Goal: Task Accomplishment & Management: Use online tool/utility

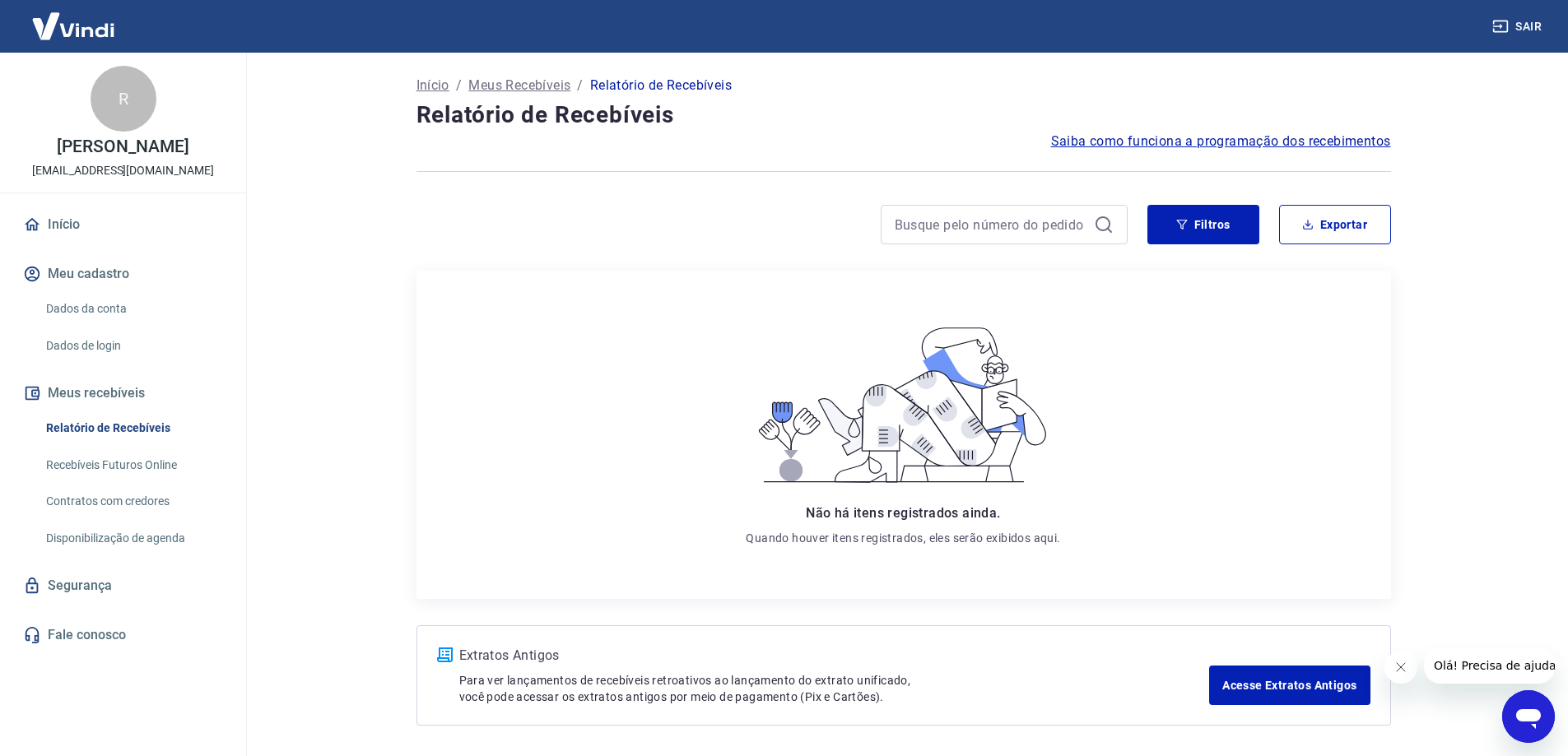
click at [85, 222] on link "Início" at bounding box center [123, 224] width 206 height 36
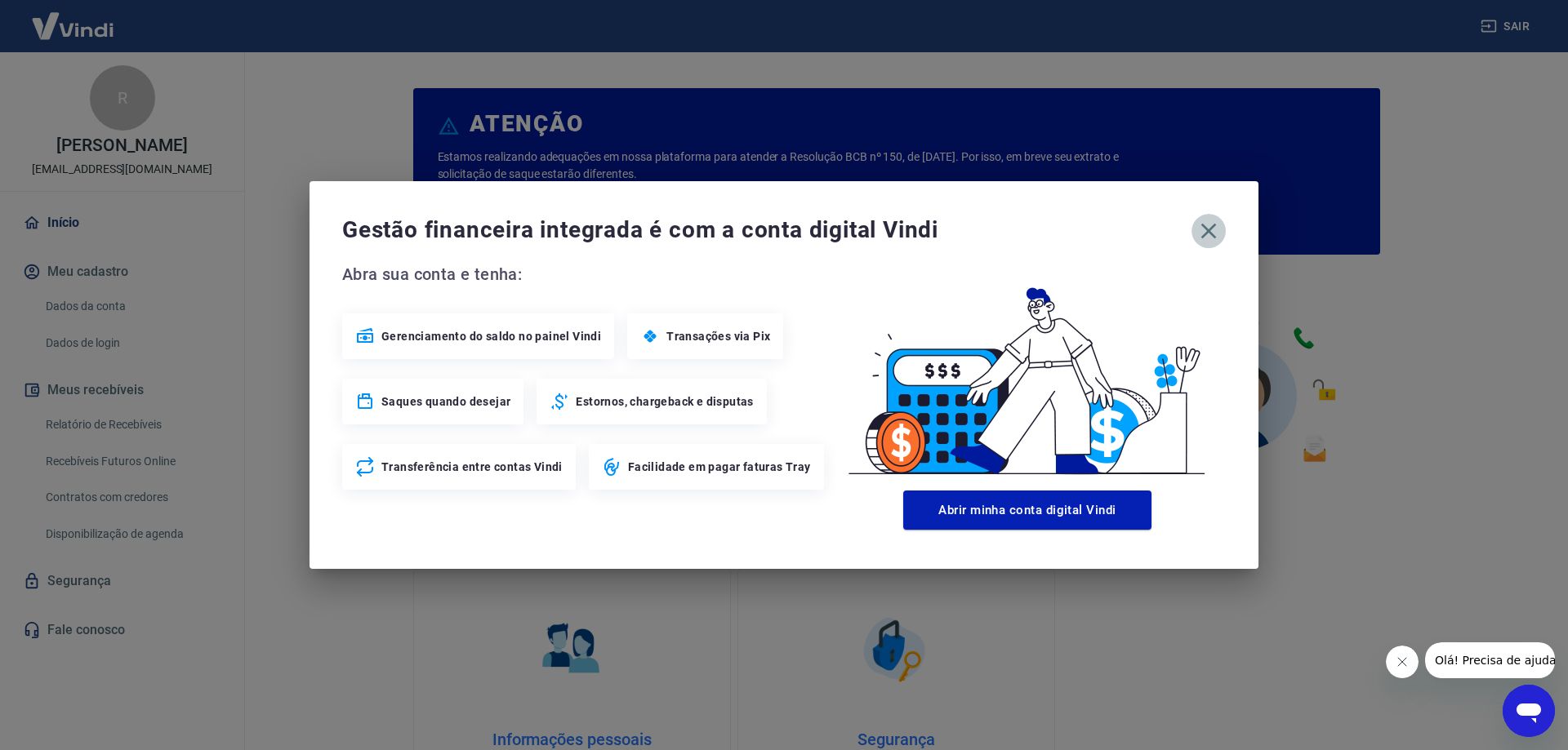
click at [1209, 232] on icon "button" at bounding box center [1209, 231] width 16 height 16
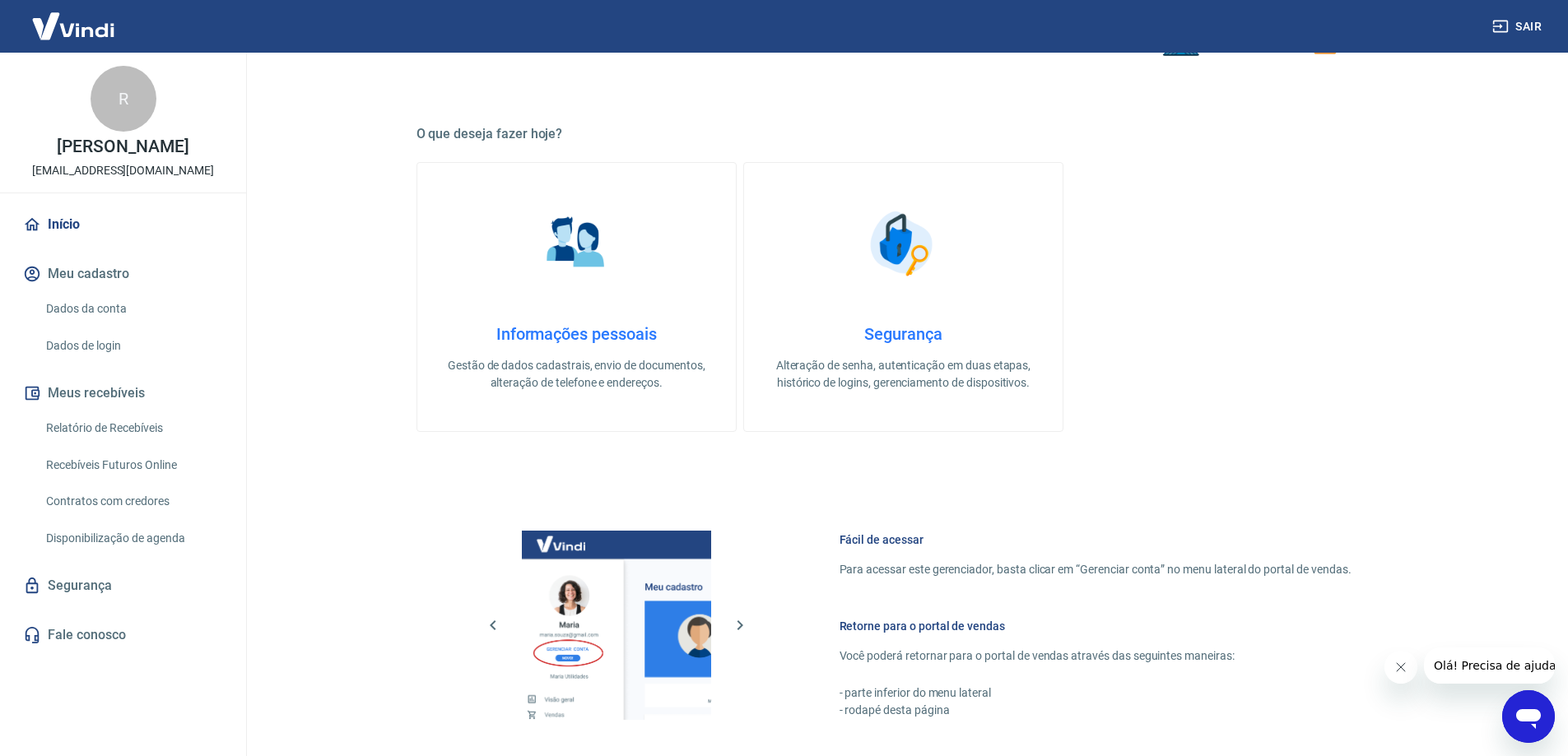
scroll to position [658, 0]
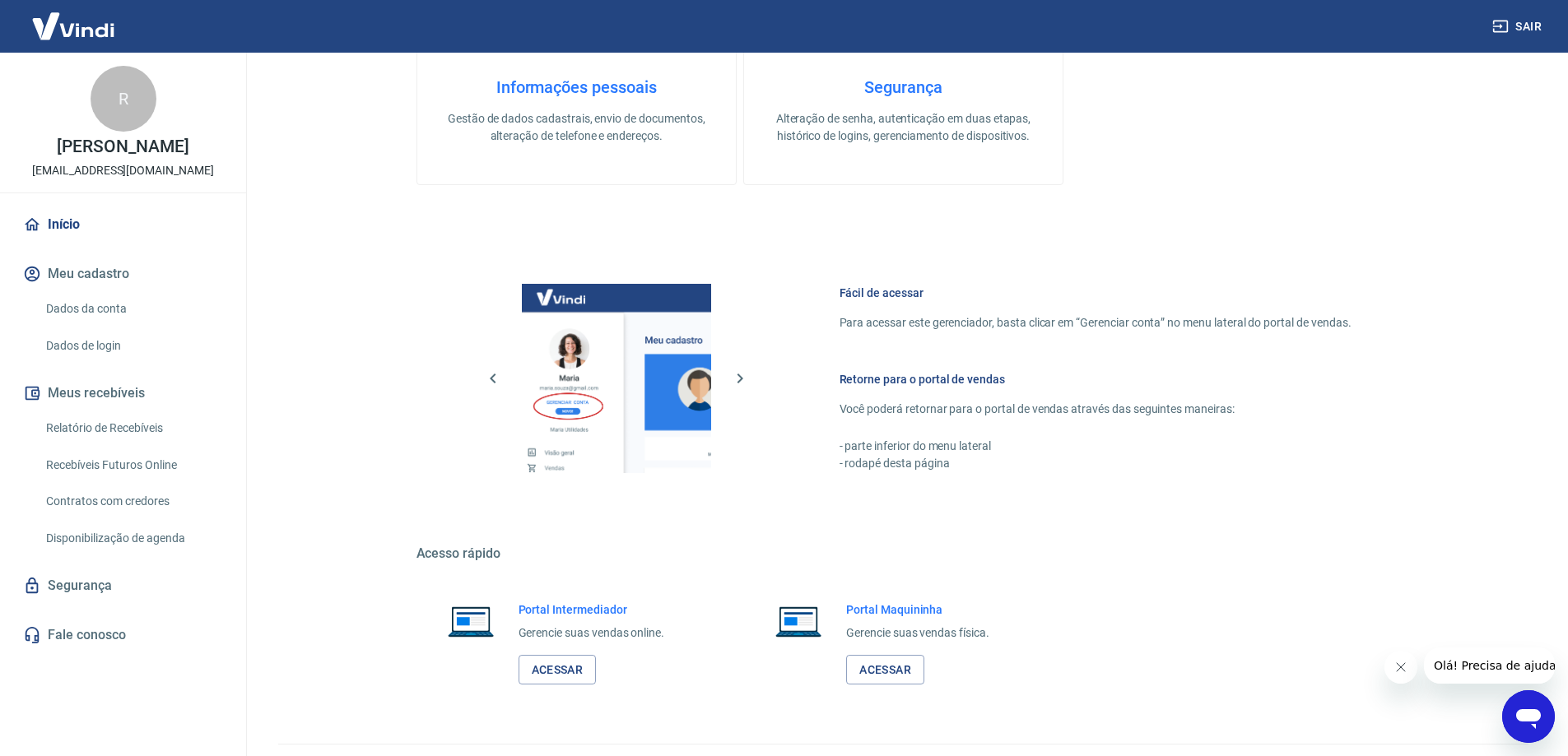
click at [146, 430] on link "Relatório de Recebíveis" at bounding box center [133, 428] width 187 height 34
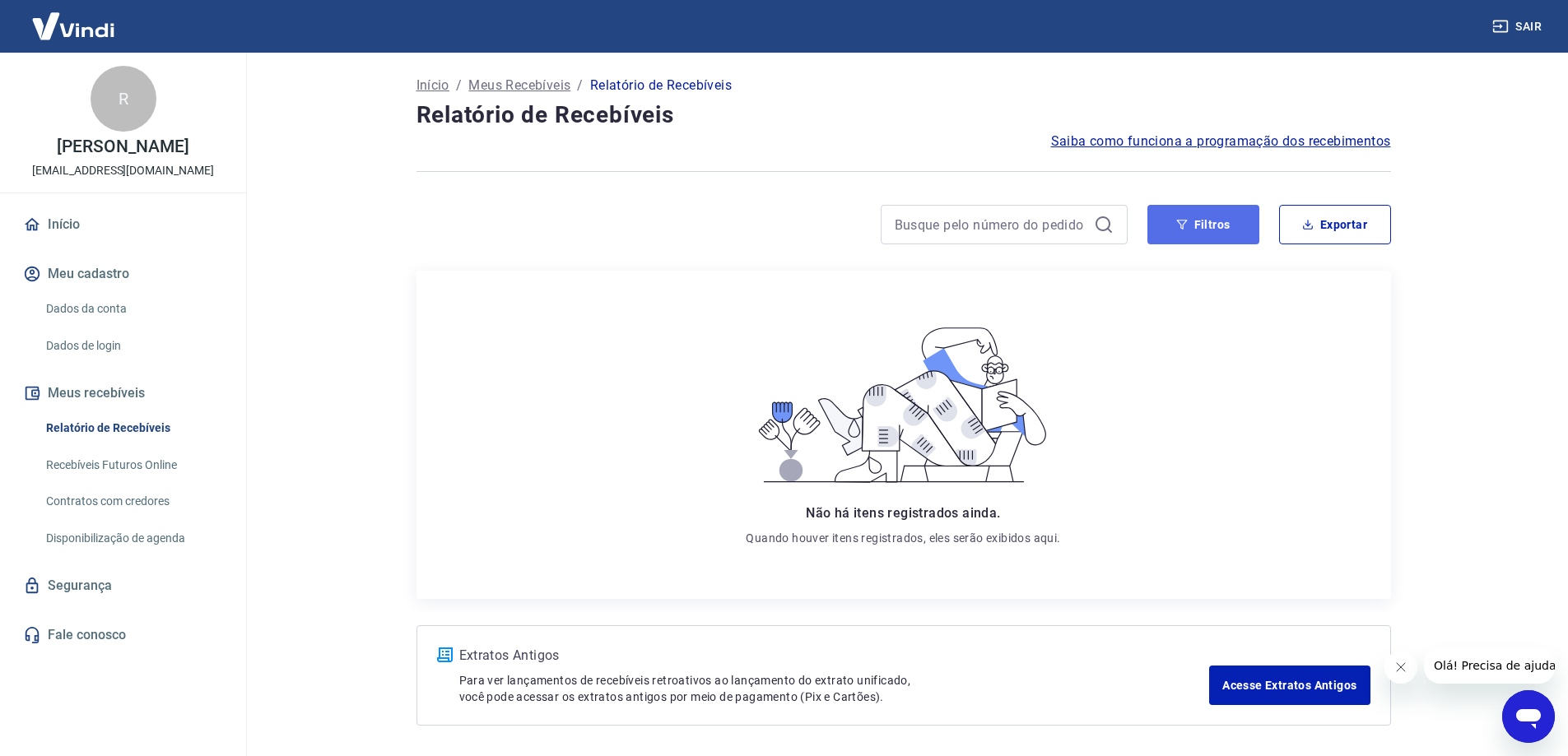
click at [1188, 223] on icon "button" at bounding box center [1182, 225] width 12 height 12
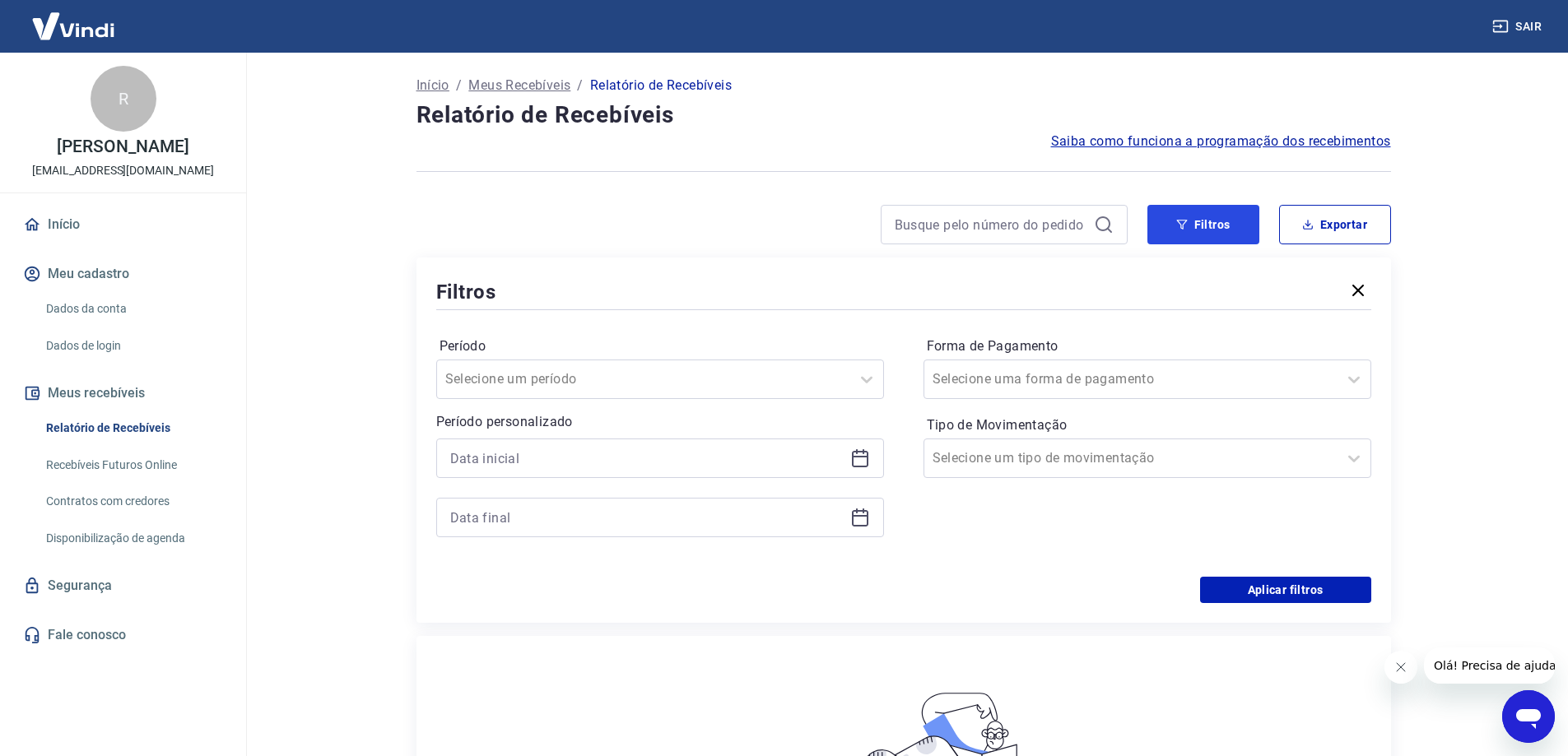
scroll to position [82, 0]
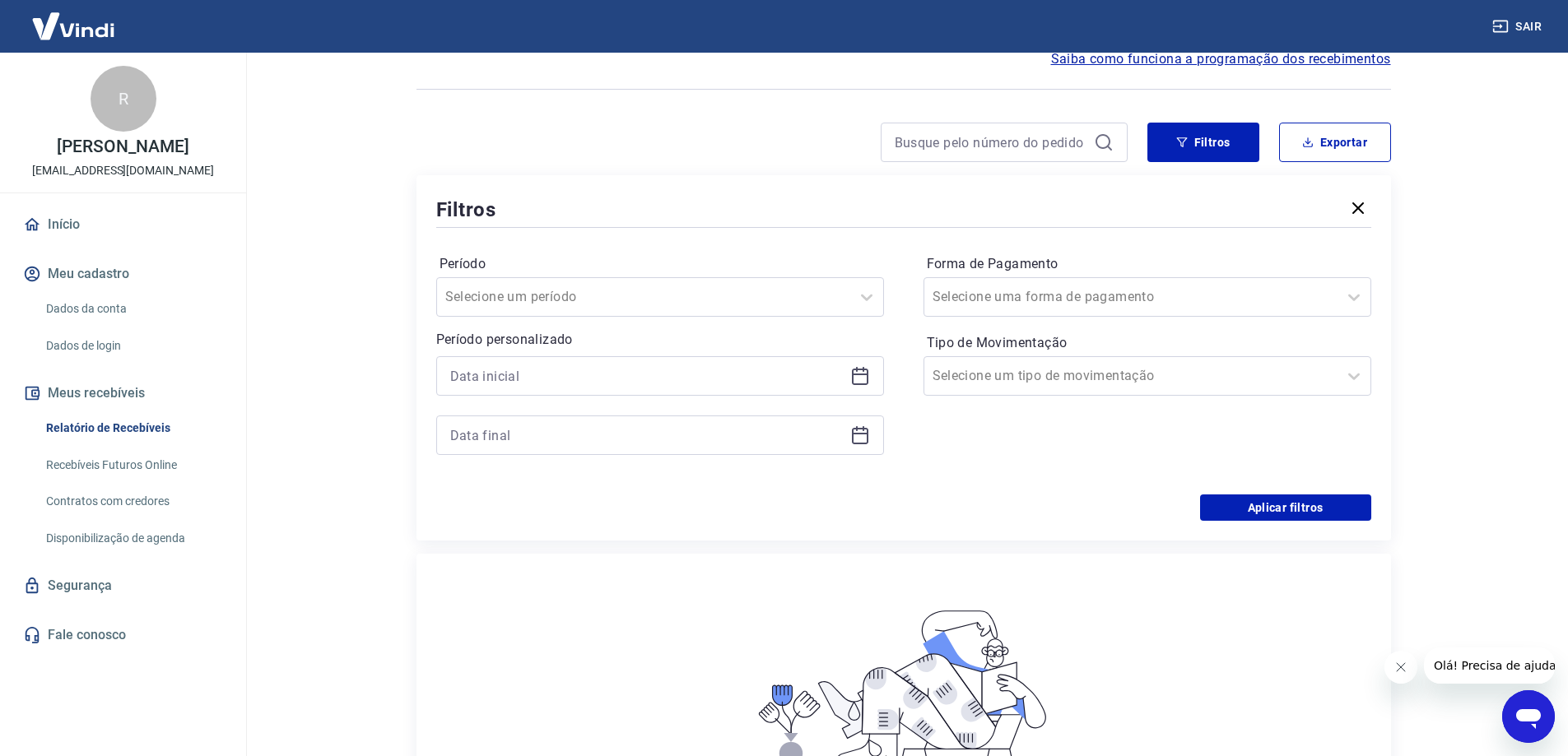
click at [1284, 491] on div "Período Selecione um período Período personalizado Forma de Pagamento Selecione…" at bounding box center [904, 363] width 935 height 263
click at [1286, 505] on button "Aplicar filtros" at bounding box center [1286, 507] width 171 height 27
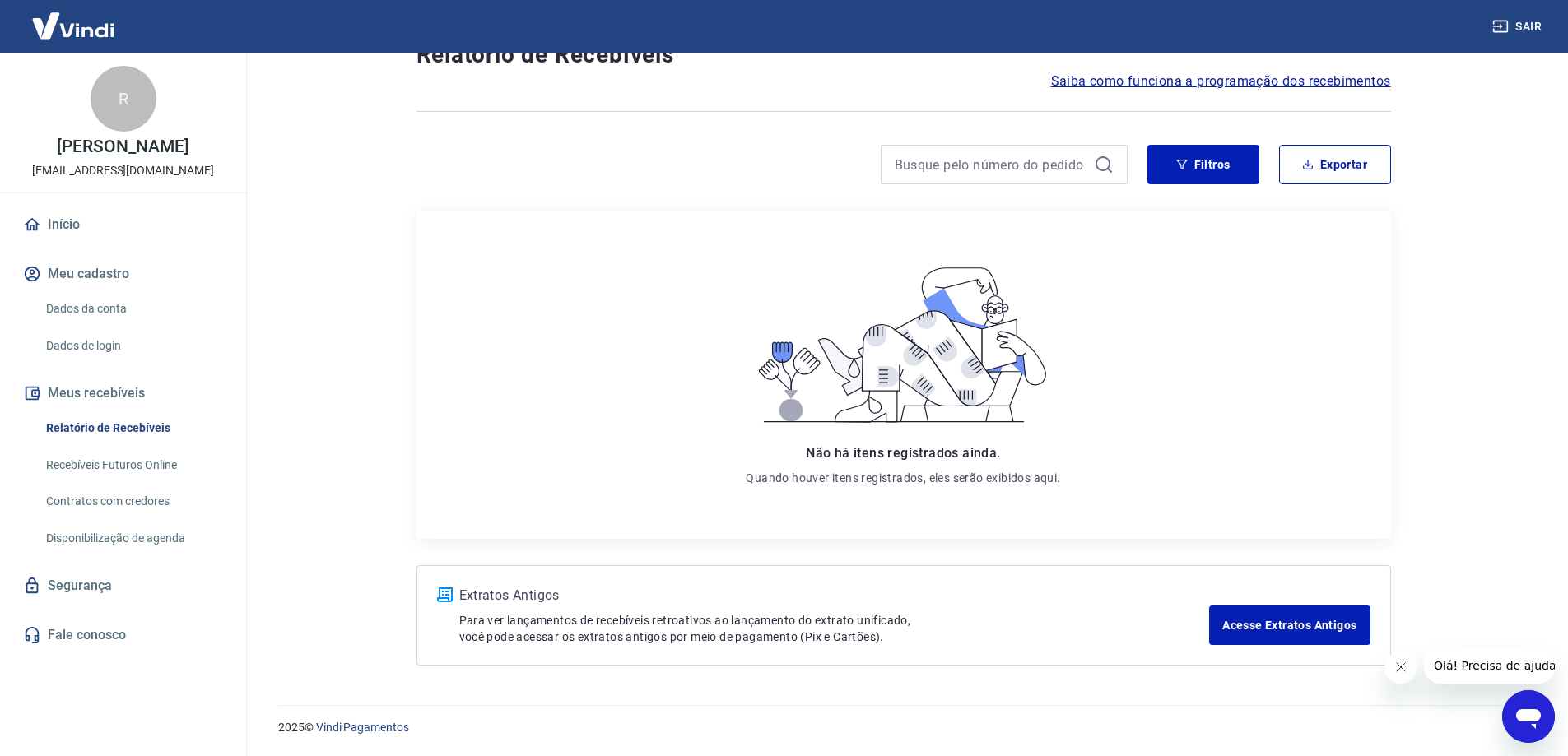
scroll to position [61, 0]
